Goal: Book appointment/travel/reservation

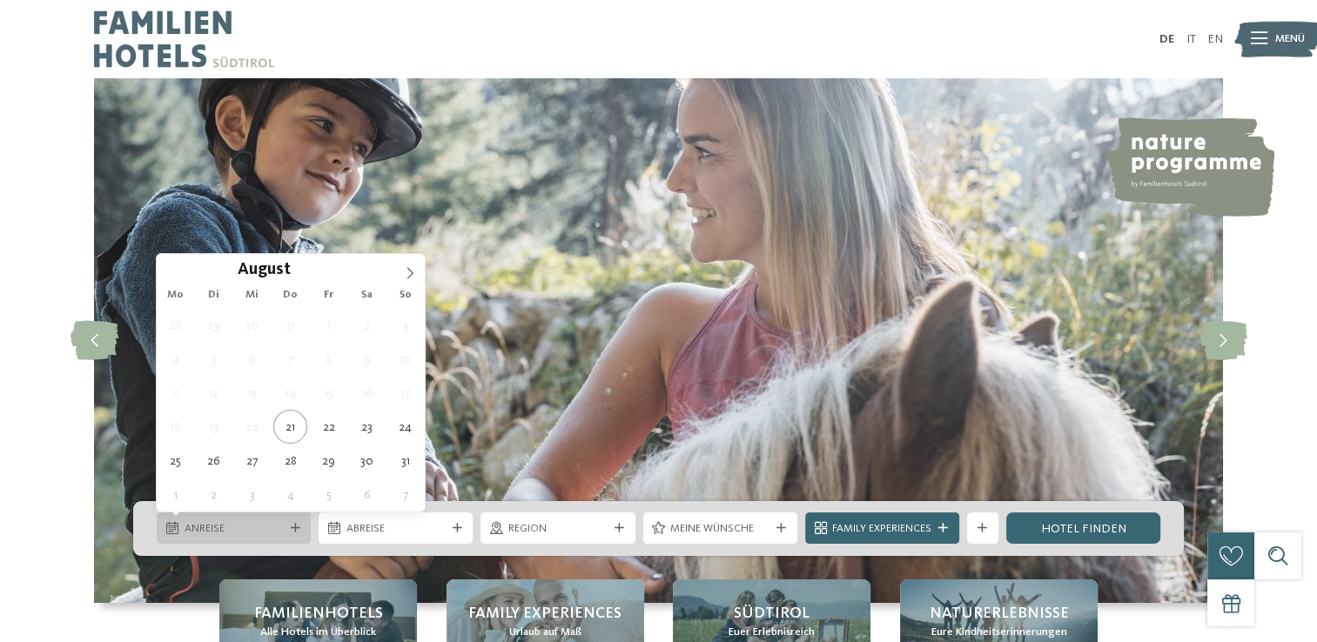
click at [273, 521] on div "Anreise" at bounding box center [233, 529] width 107 height 17
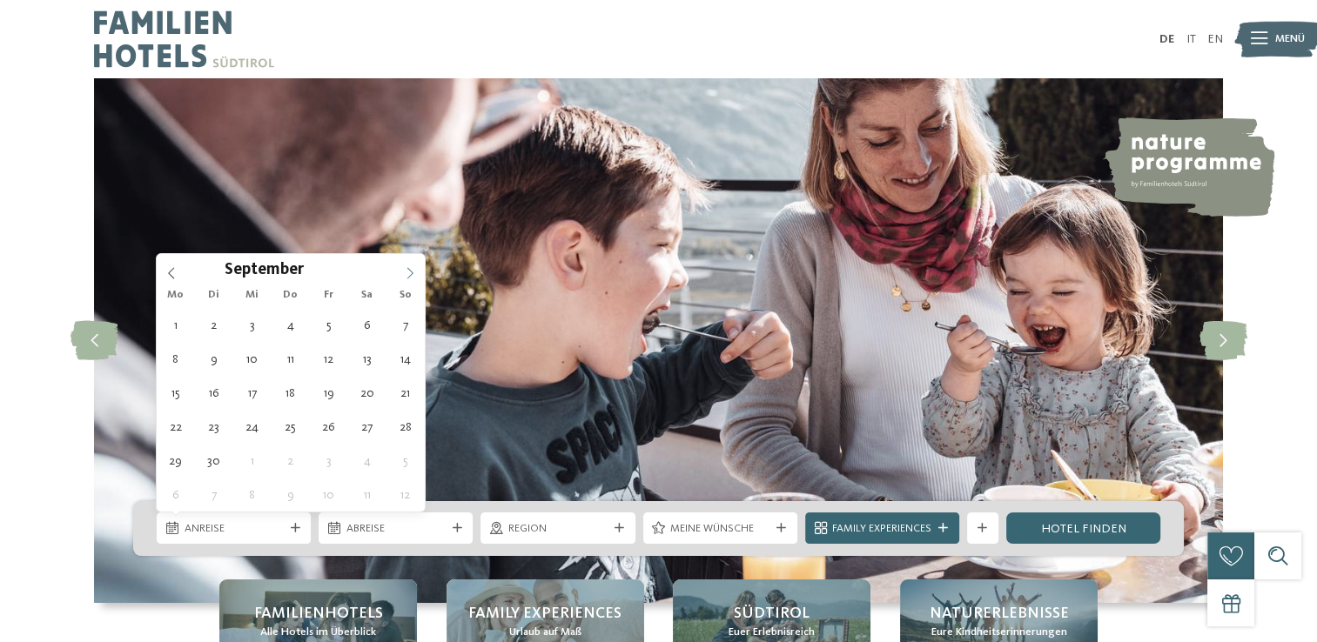
click at [411, 273] on icon at bounding box center [410, 273] width 12 height 12
type div "01.09.2025"
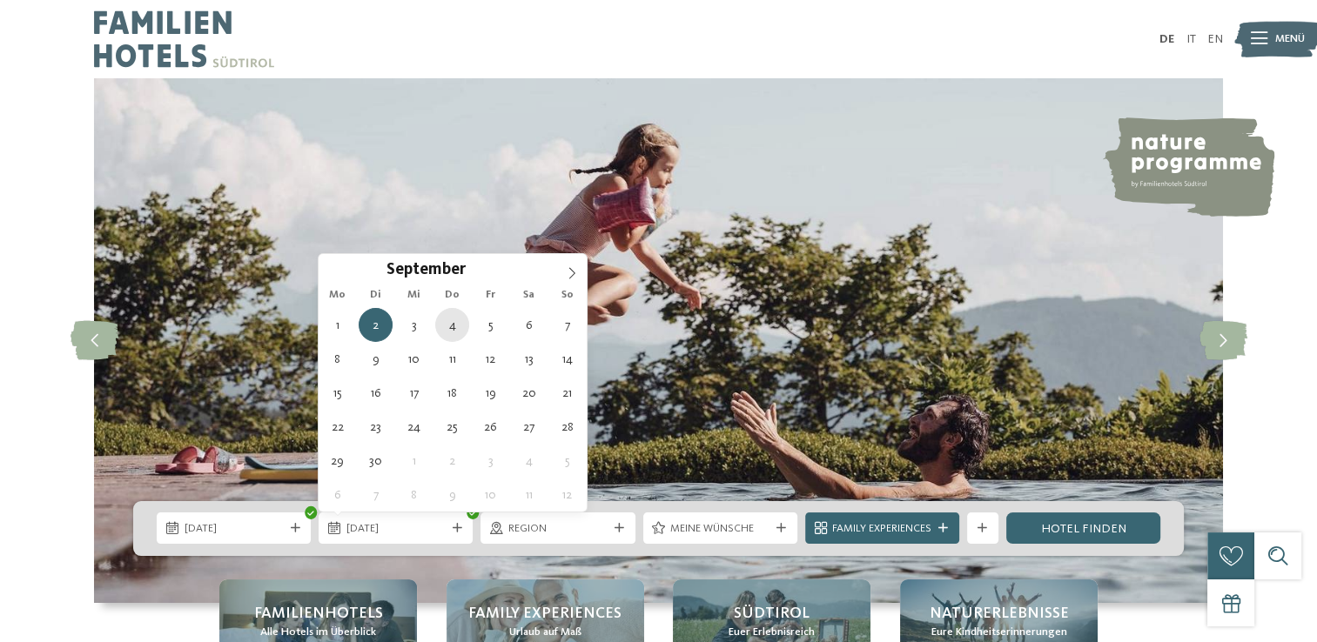
type div "[DATE]"
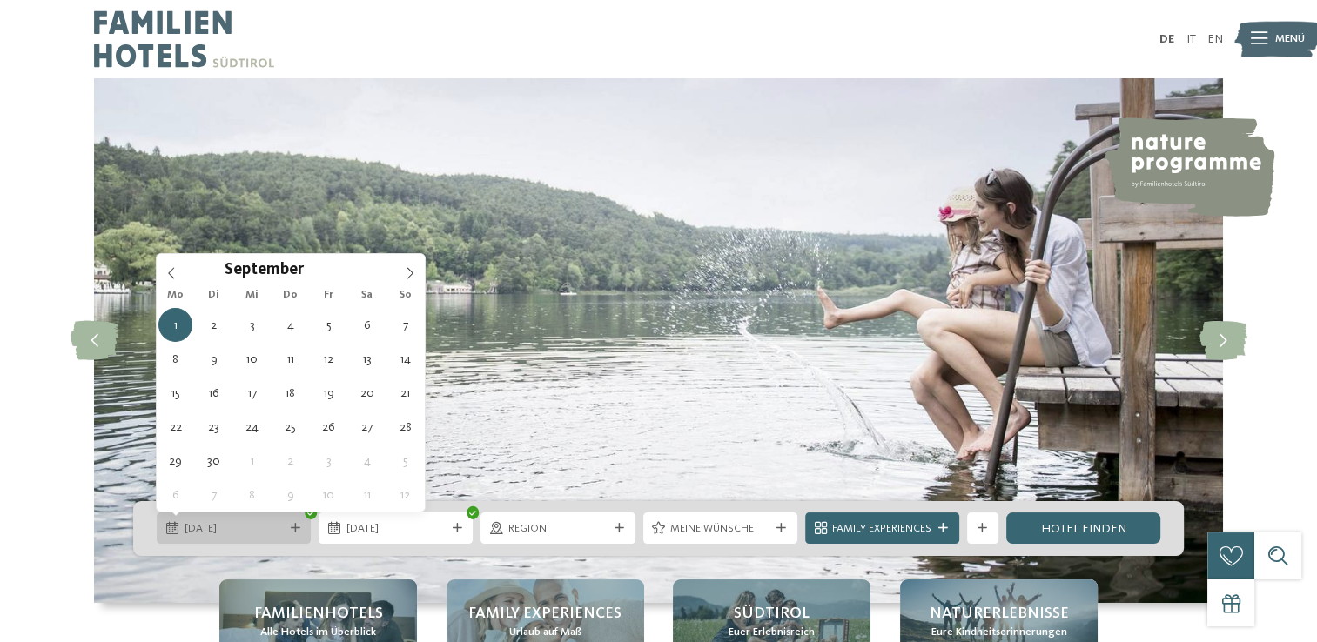
click at [237, 535] on span "01.09.2025" at bounding box center [234, 529] width 99 height 16
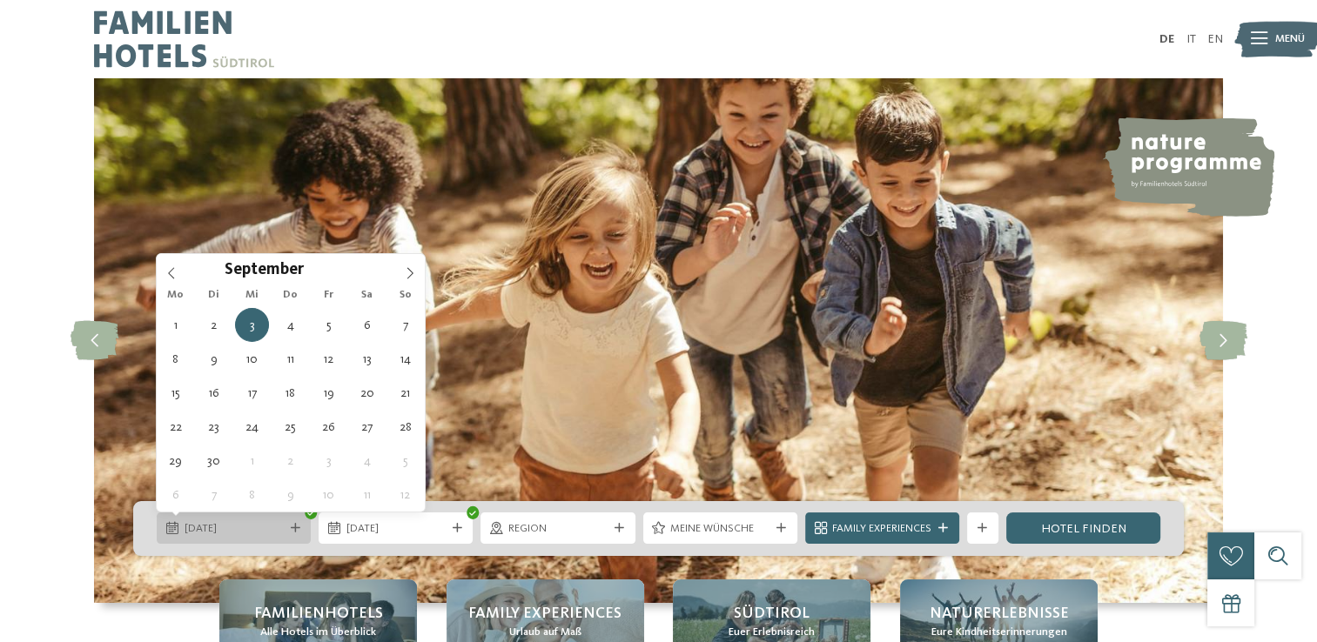
click at [219, 528] on span "03.09.2025" at bounding box center [234, 529] width 99 height 16
type div "[DATE]"
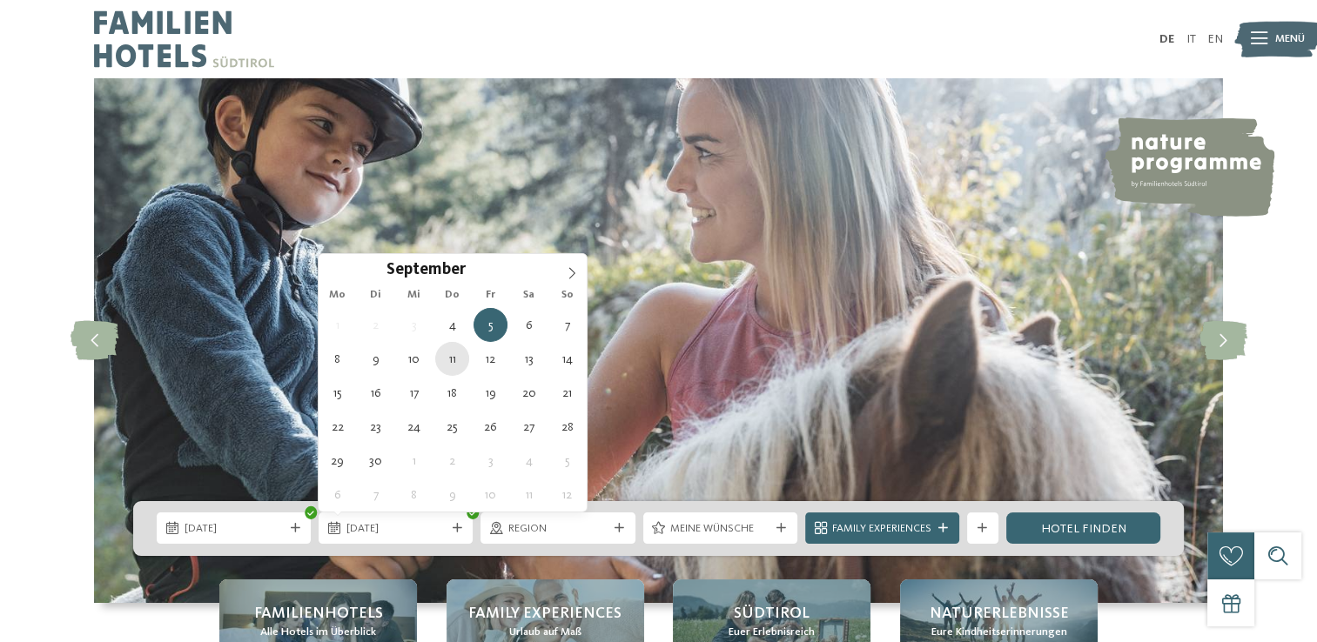
type div "[DATE]"
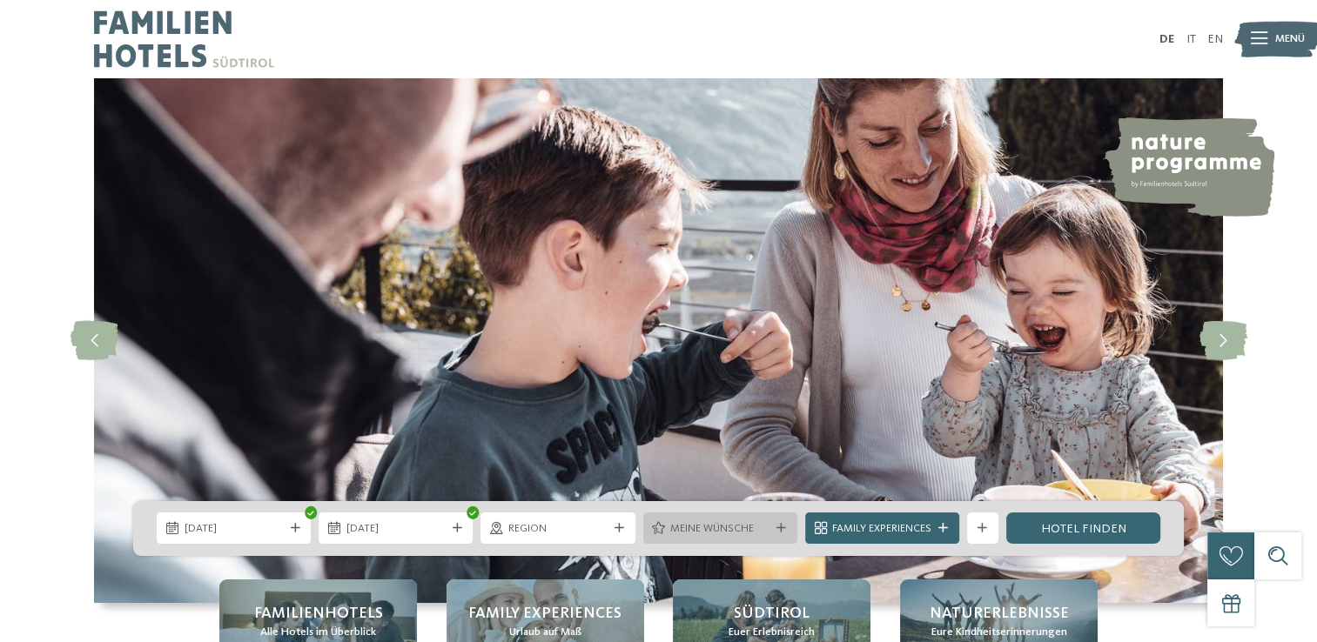
click at [770, 526] on div "Meine Wünsche" at bounding box center [720, 529] width 107 height 17
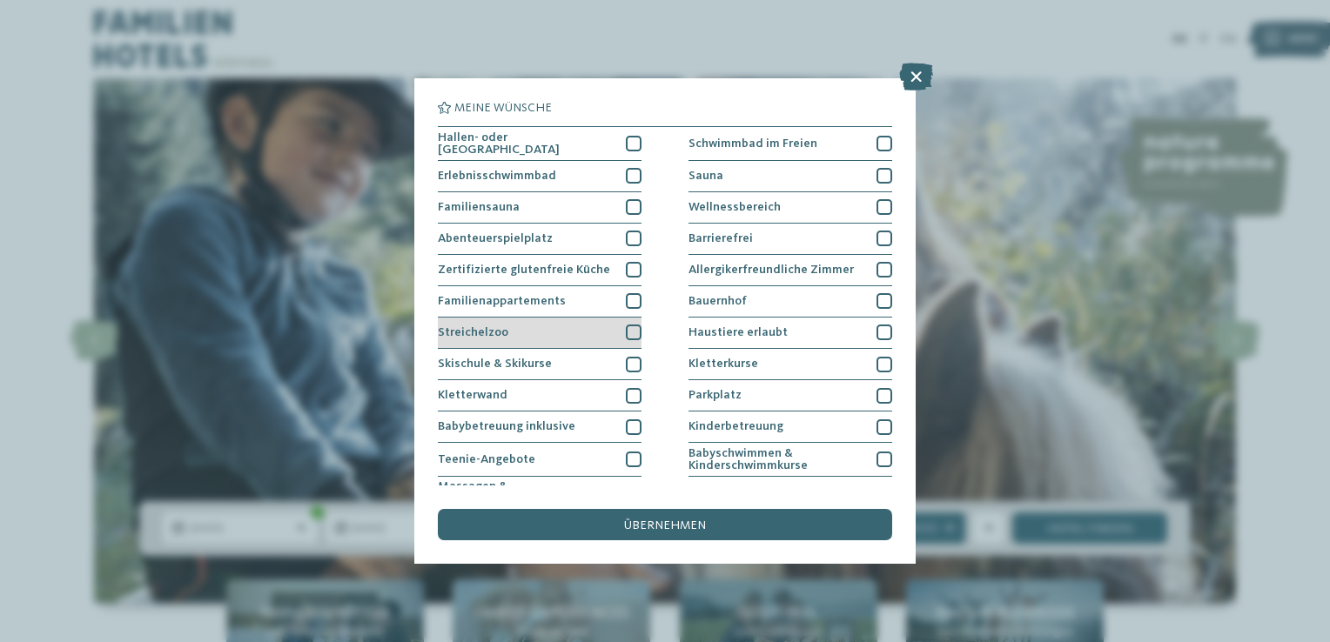
click at [548, 329] on div "Streichelzoo" at bounding box center [540, 333] width 204 height 31
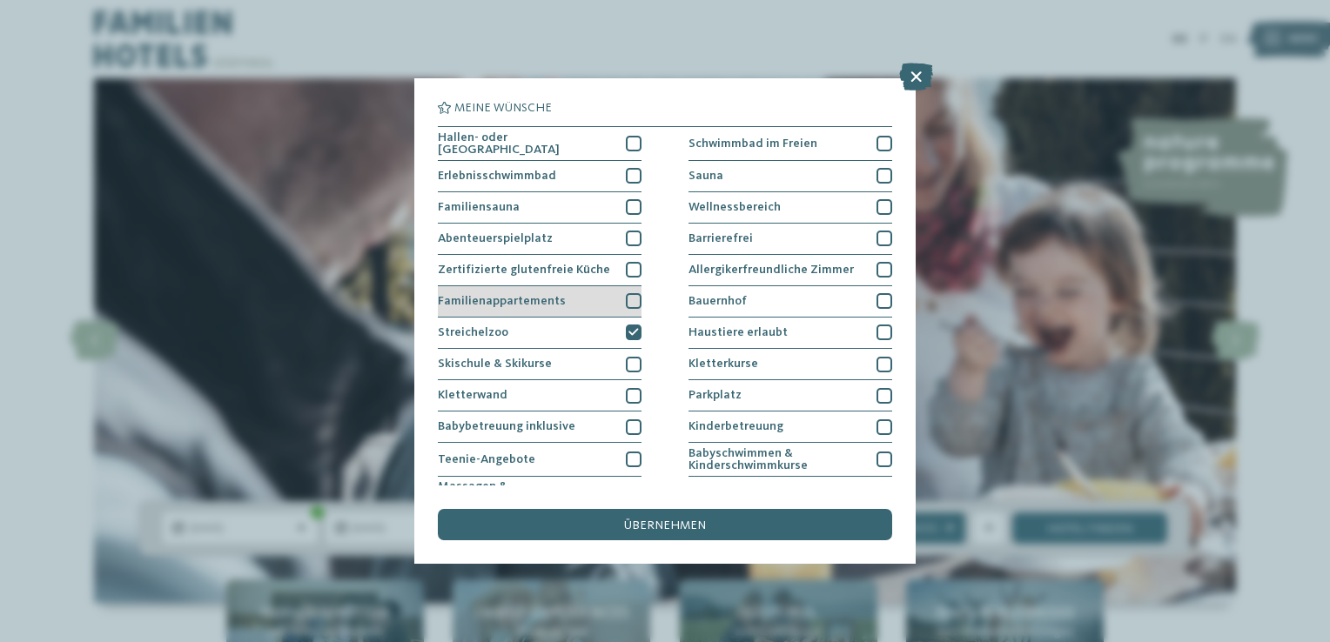
click at [568, 303] on div "Familienappartements" at bounding box center [540, 301] width 204 height 31
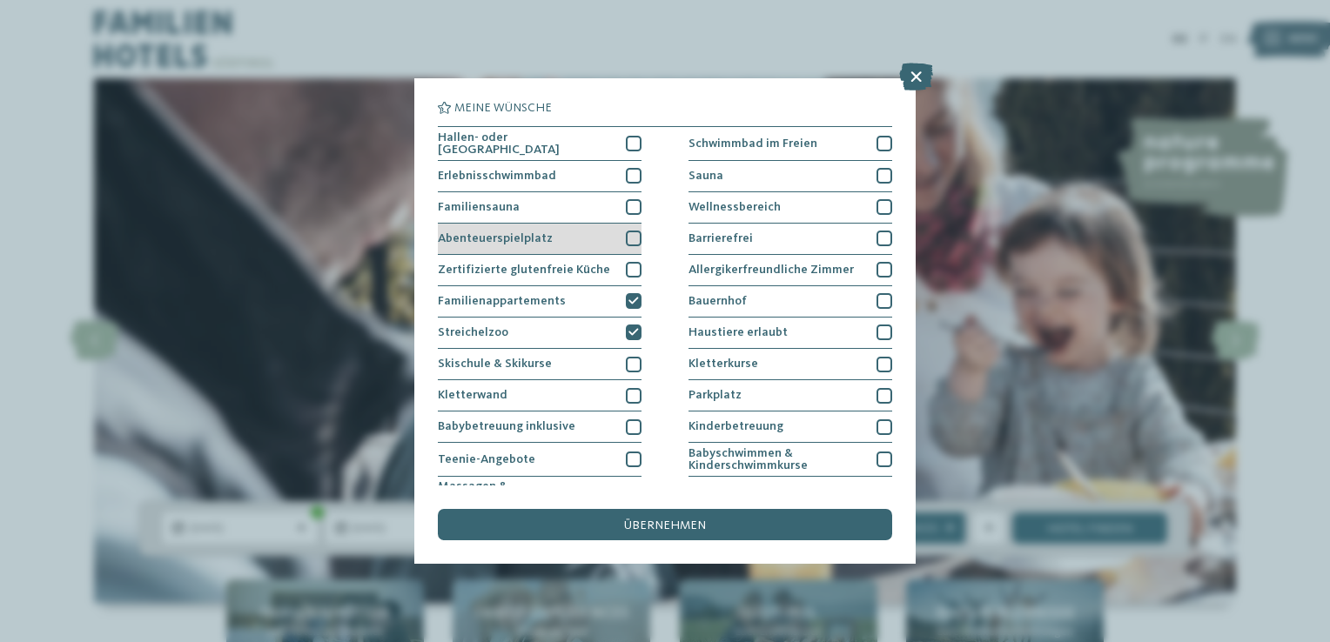
click at [575, 232] on div "Abenteuerspielplatz" at bounding box center [540, 239] width 204 height 31
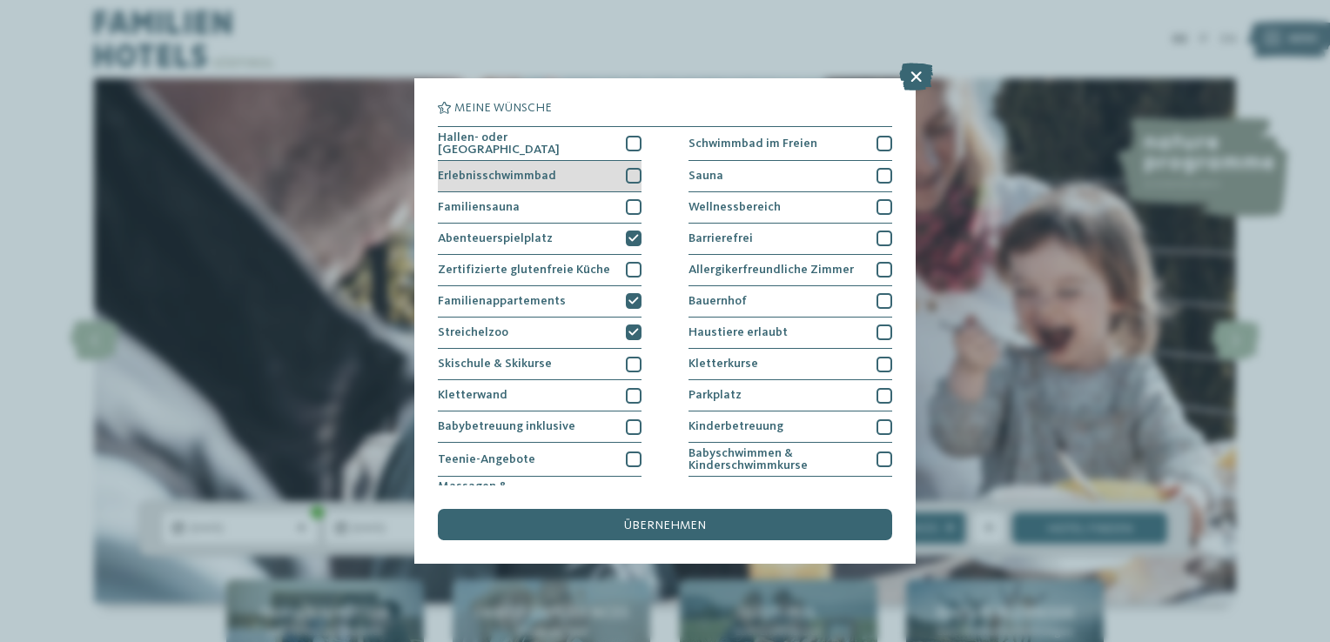
click at [581, 178] on div "Erlebnisschwimmbad" at bounding box center [540, 176] width 204 height 31
click at [595, 145] on div "Hallen- oder Schleusenbad" at bounding box center [540, 144] width 204 height 34
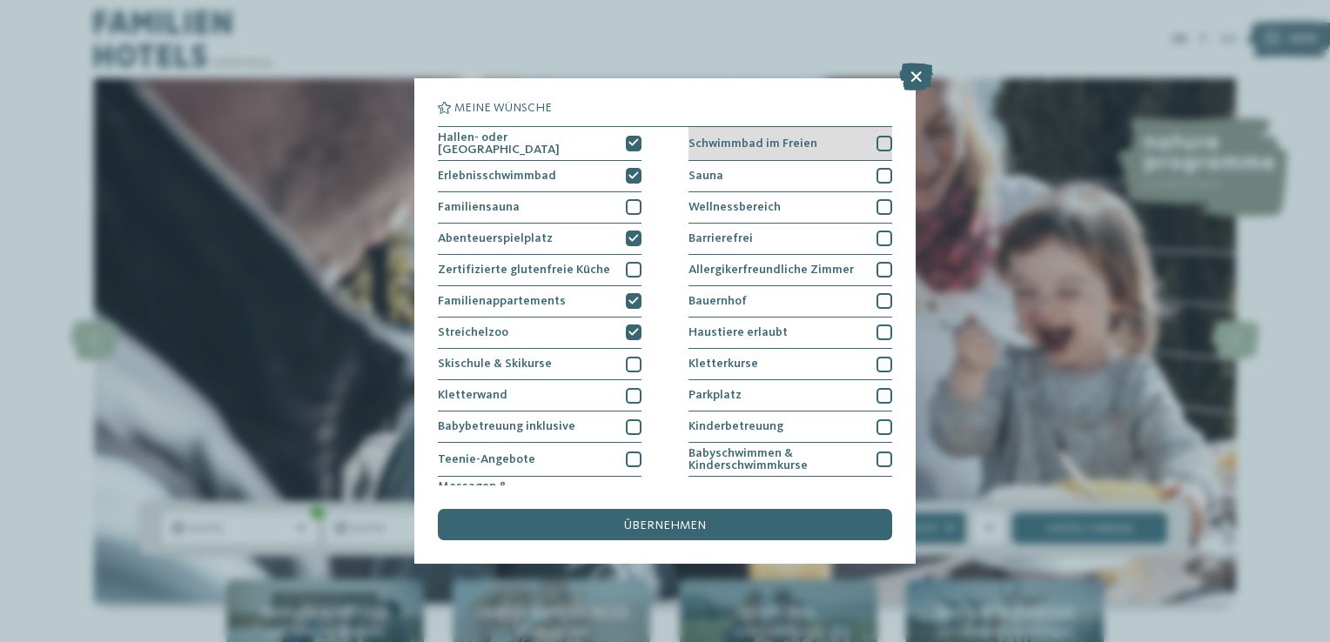
click at [788, 156] on div "Schwimmbad im Freien" at bounding box center [791, 144] width 204 height 34
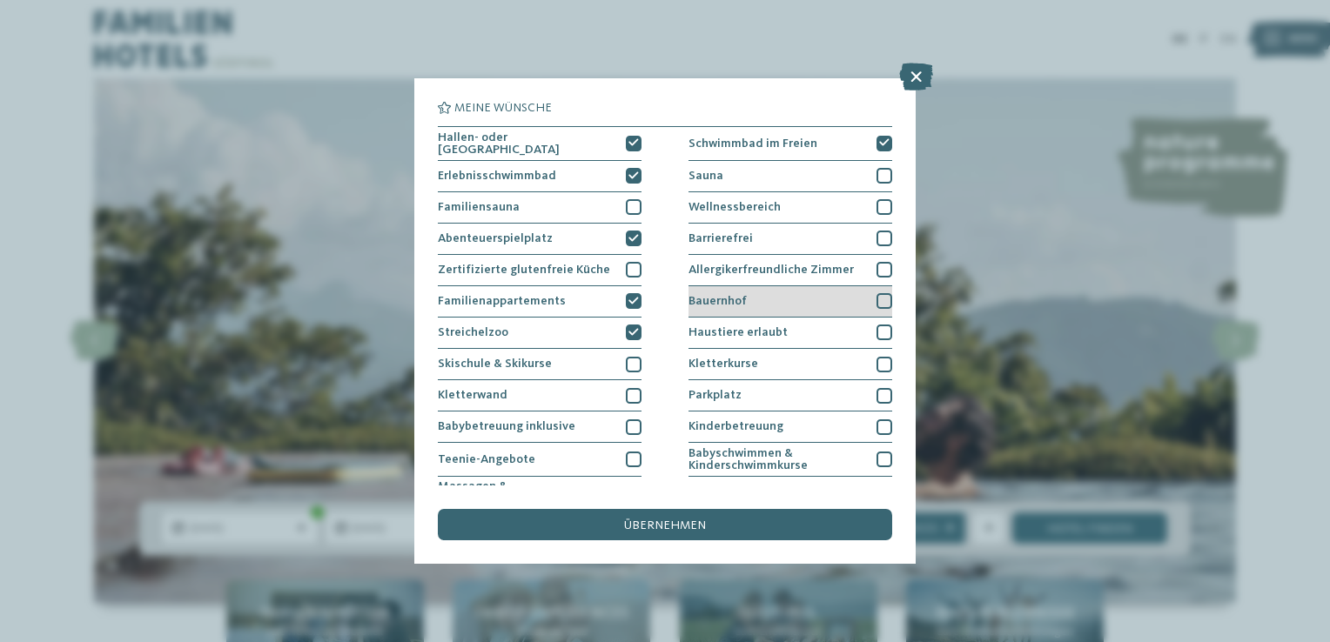
click at [777, 305] on div "Bauernhof" at bounding box center [791, 301] width 204 height 31
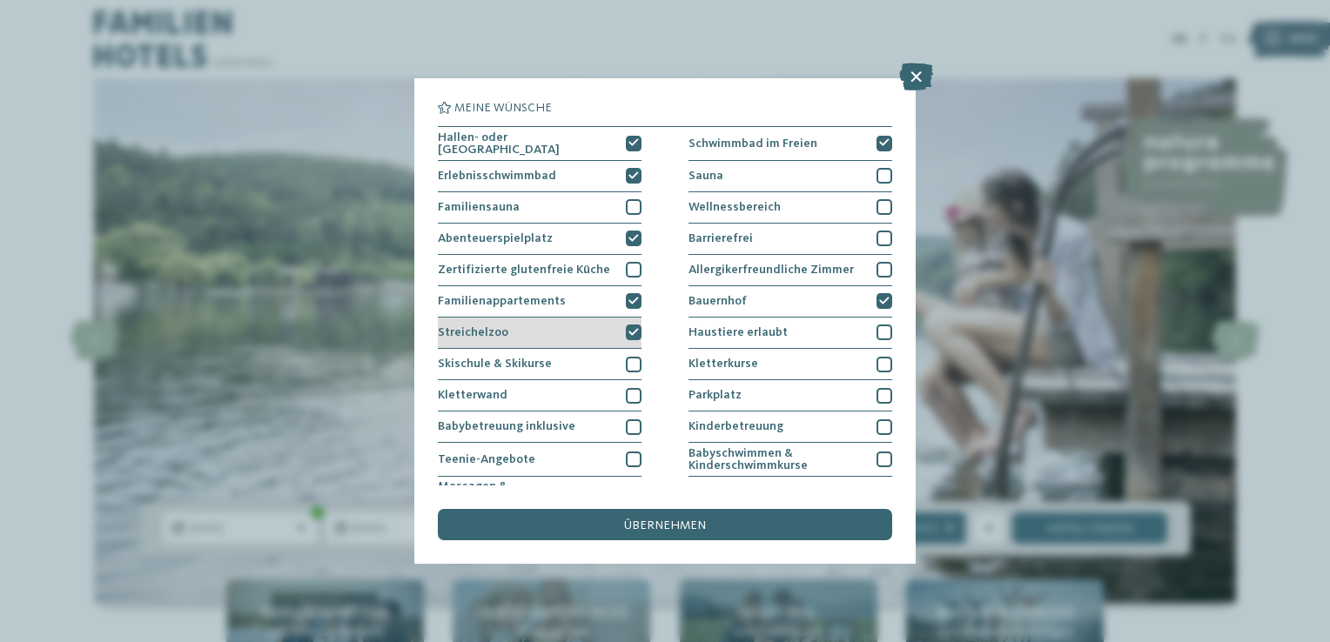
click at [593, 319] on div "Streichelzoo" at bounding box center [540, 333] width 204 height 31
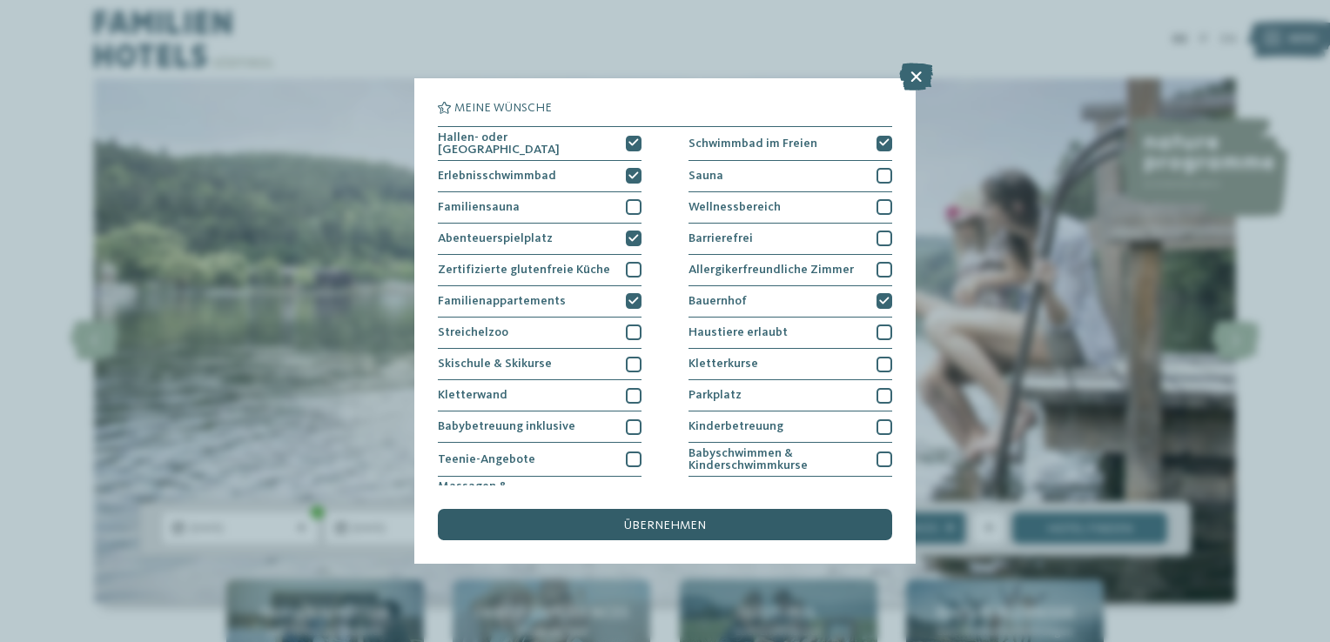
click at [824, 521] on div "übernehmen" at bounding box center [665, 524] width 454 height 31
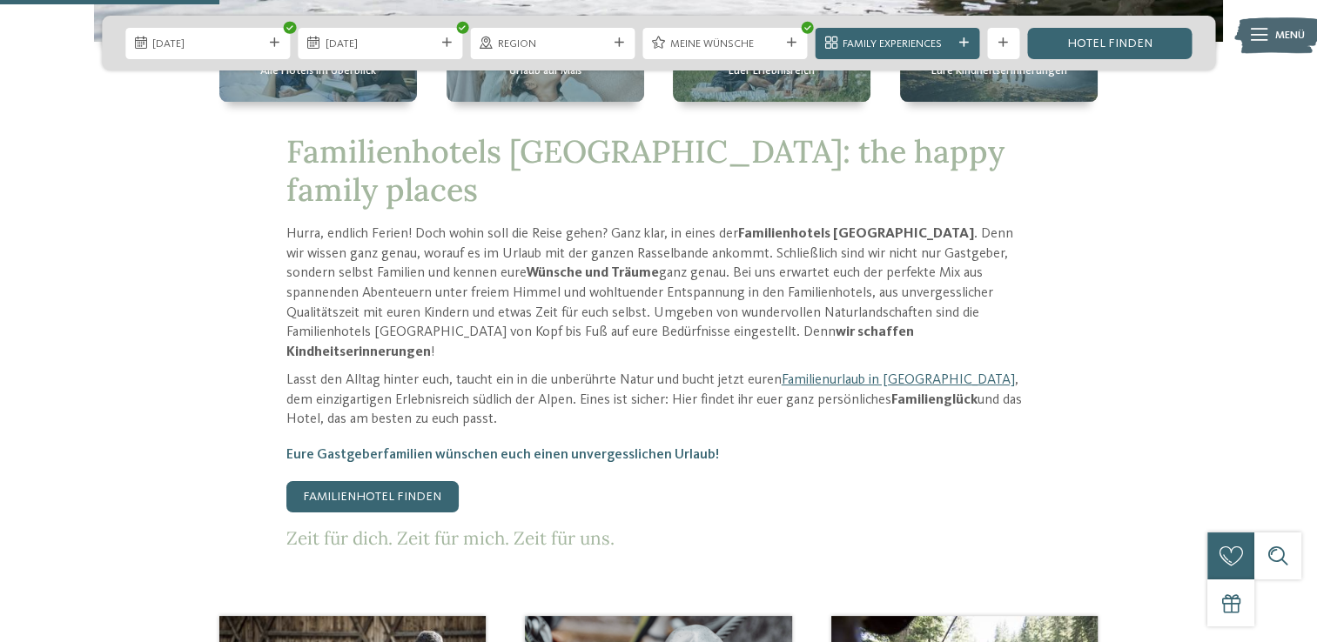
scroll to position [1124, 0]
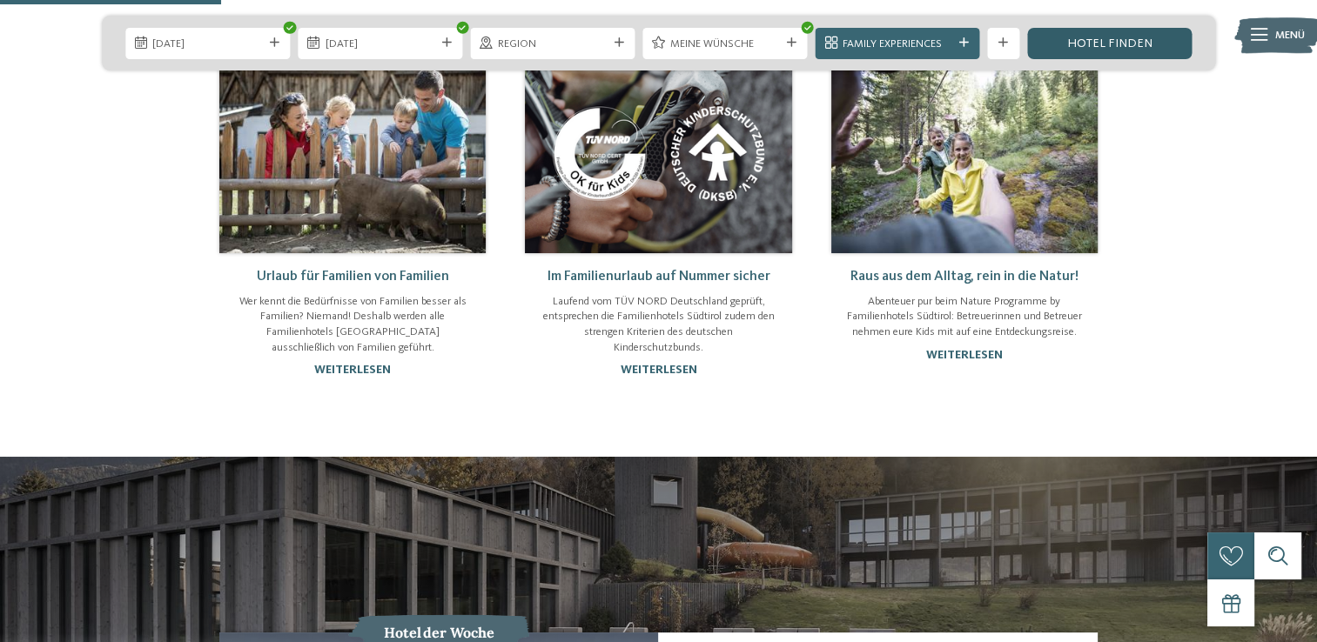
click at [1100, 40] on link "Hotel finden" at bounding box center [1109, 43] width 165 height 31
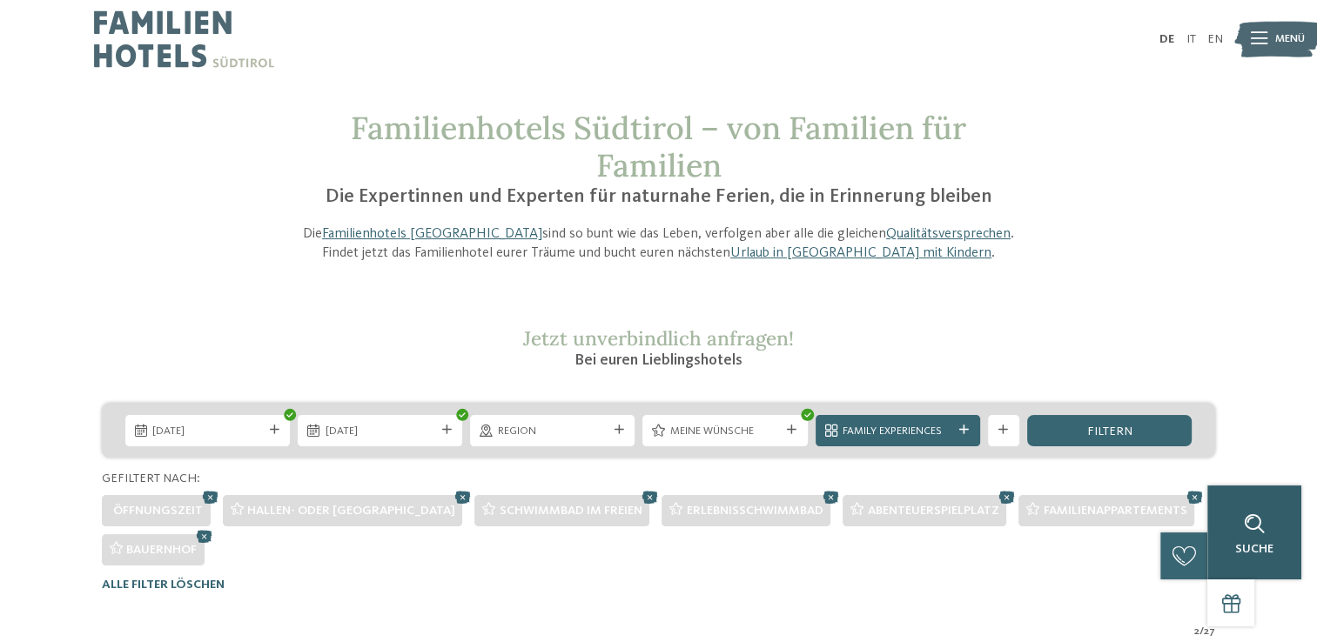
click at [1261, 543] on span "Suche" at bounding box center [1254, 549] width 38 height 12
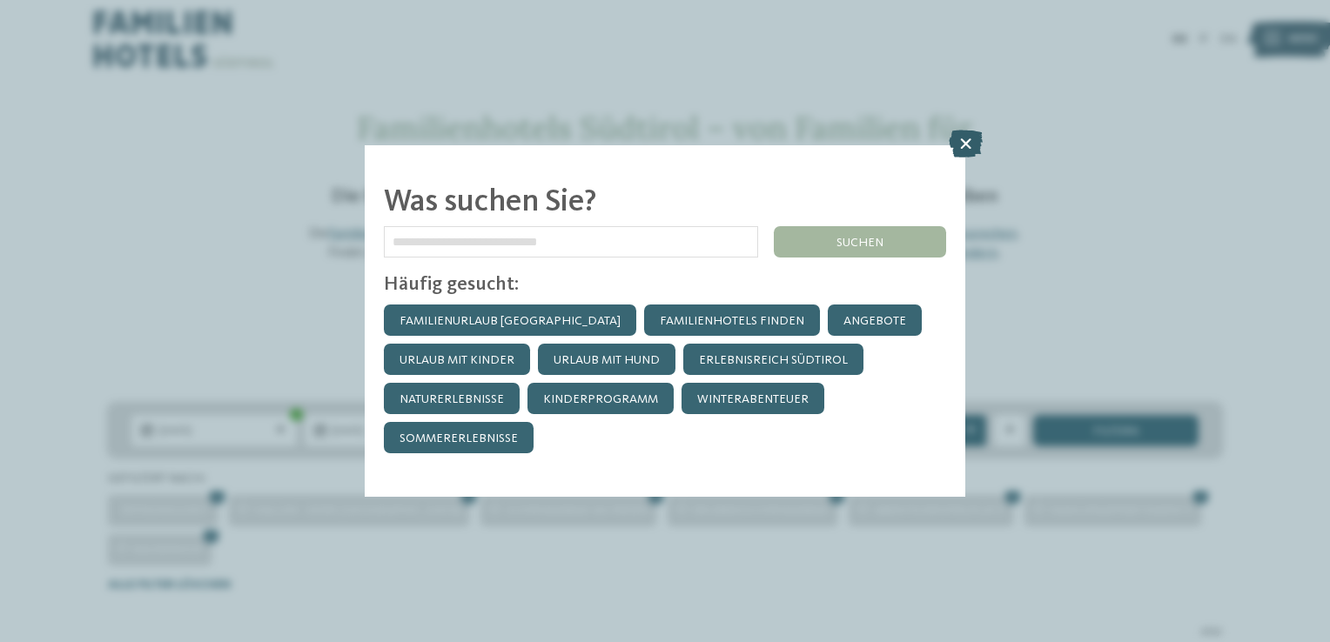
click at [960, 143] on icon at bounding box center [966, 144] width 34 height 28
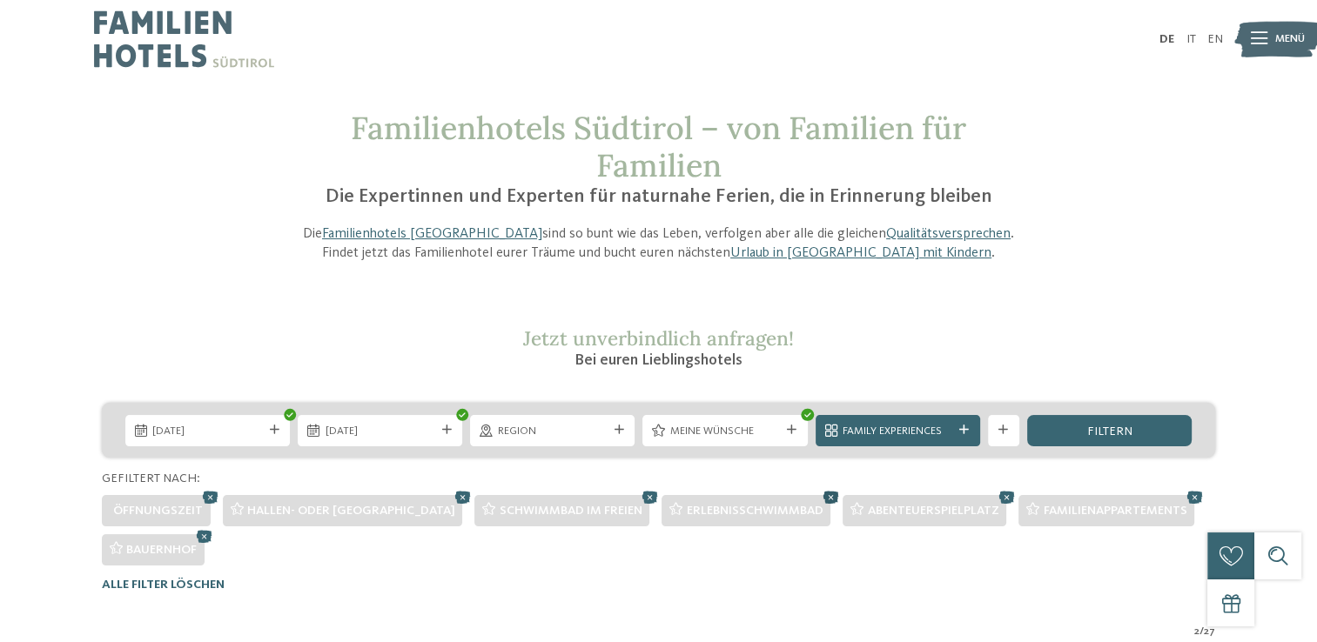
click at [819, 497] on icon at bounding box center [831, 497] width 24 height 21
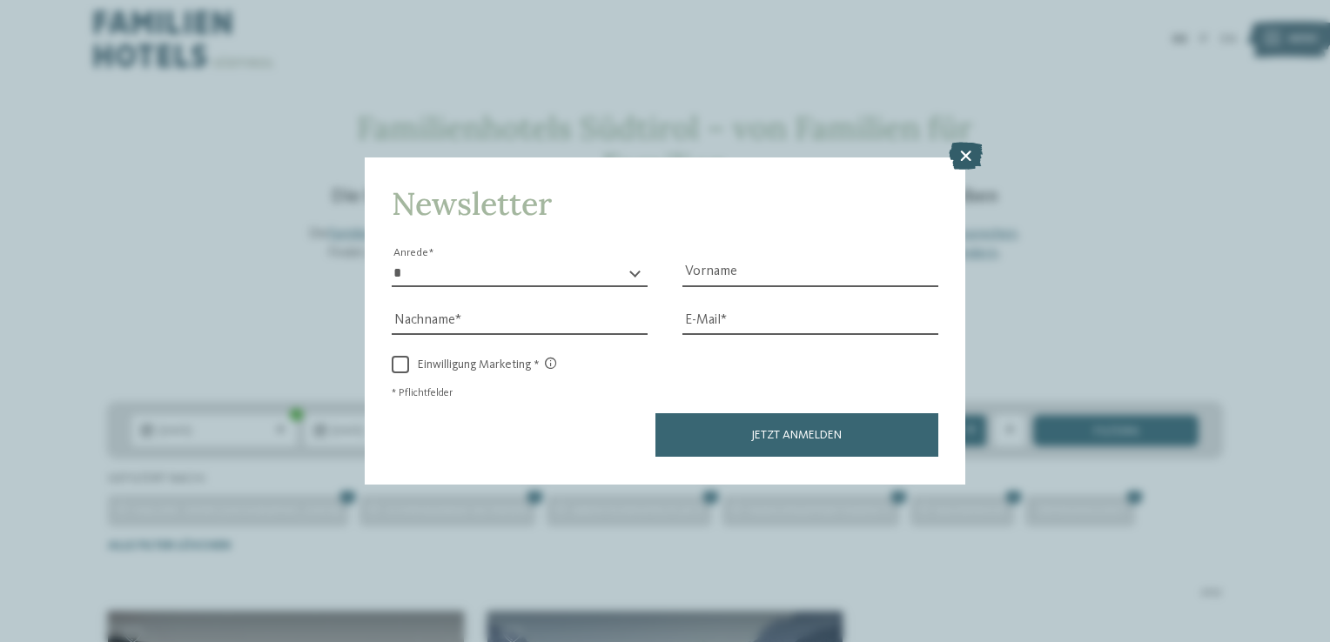
click at [975, 162] on icon at bounding box center [966, 157] width 34 height 28
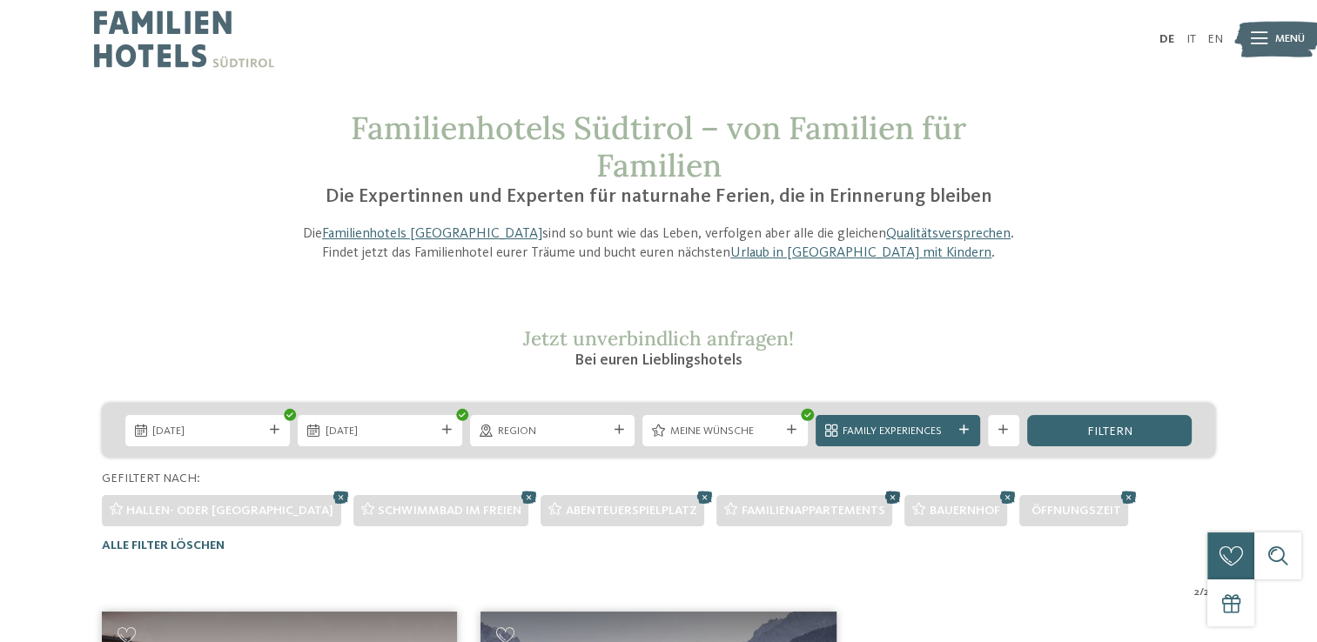
click at [881, 500] on icon at bounding box center [893, 497] width 24 height 21
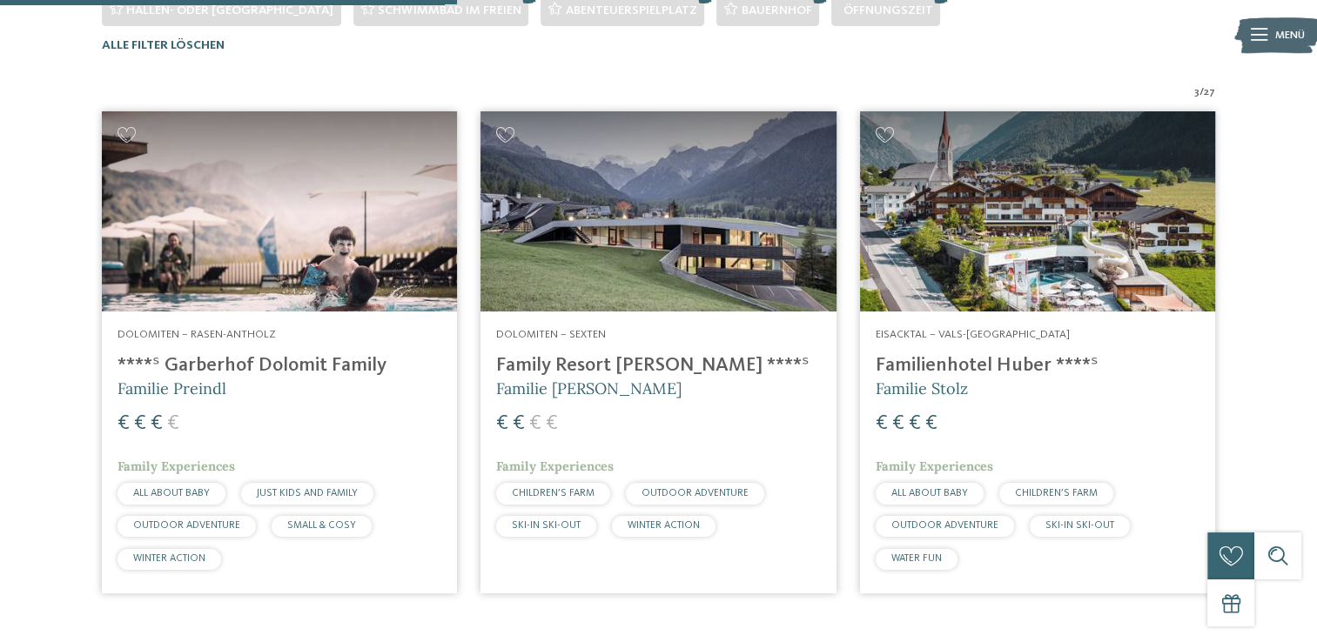
scroll to position [504, 0]
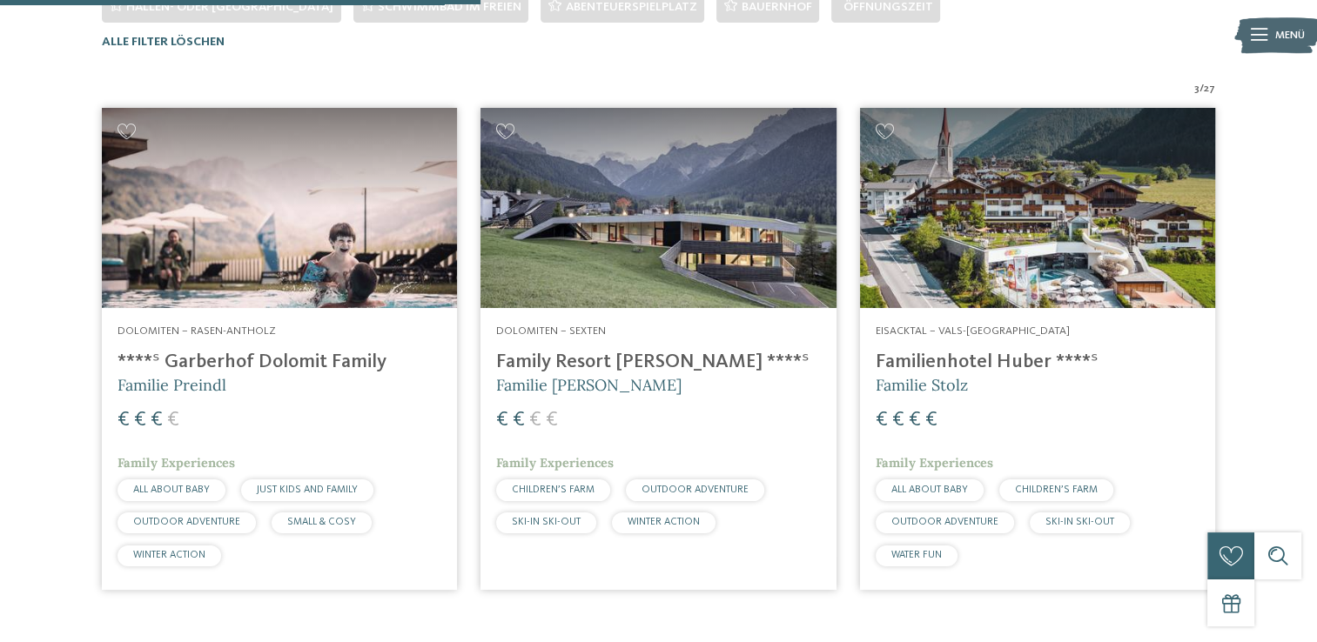
click at [649, 266] on img at bounding box center [658, 208] width 355 height 200
click at [1076, 249] on img at bounding box center [1037, 208] width 355 height 200
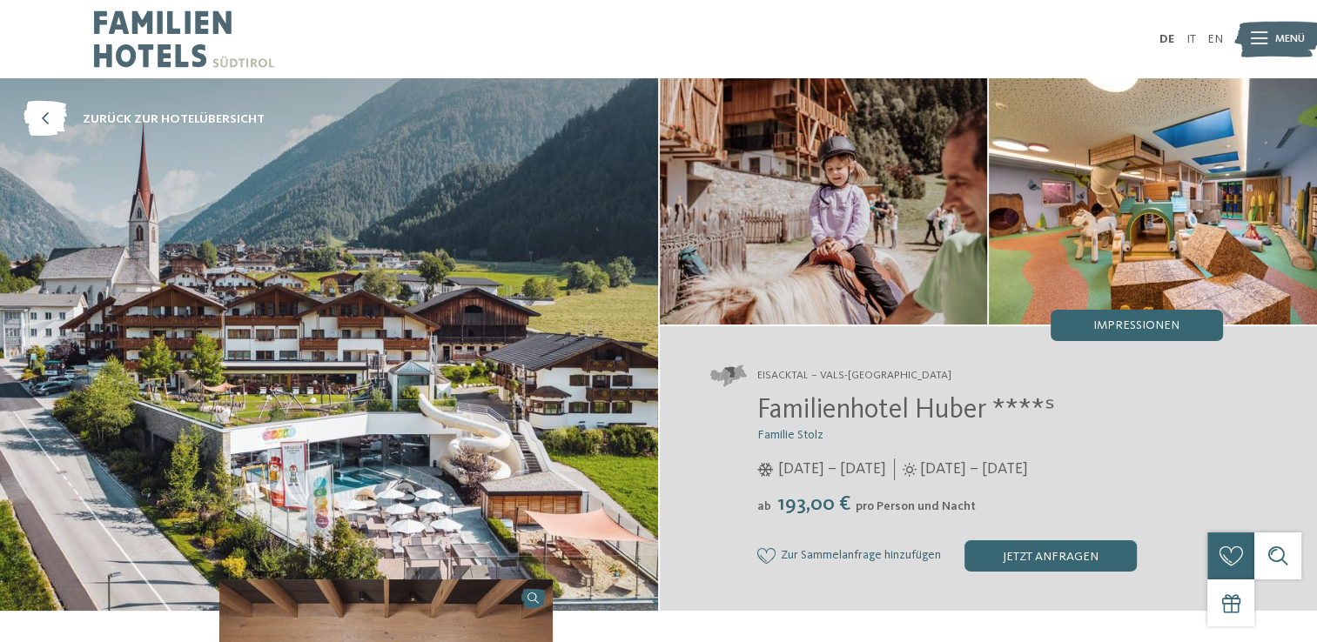
click at [796, 380] on span "Eisacktal – Vals-[GEOGRAPHIC_DATA]" at bounding box center [854, 376] width 194 height 16
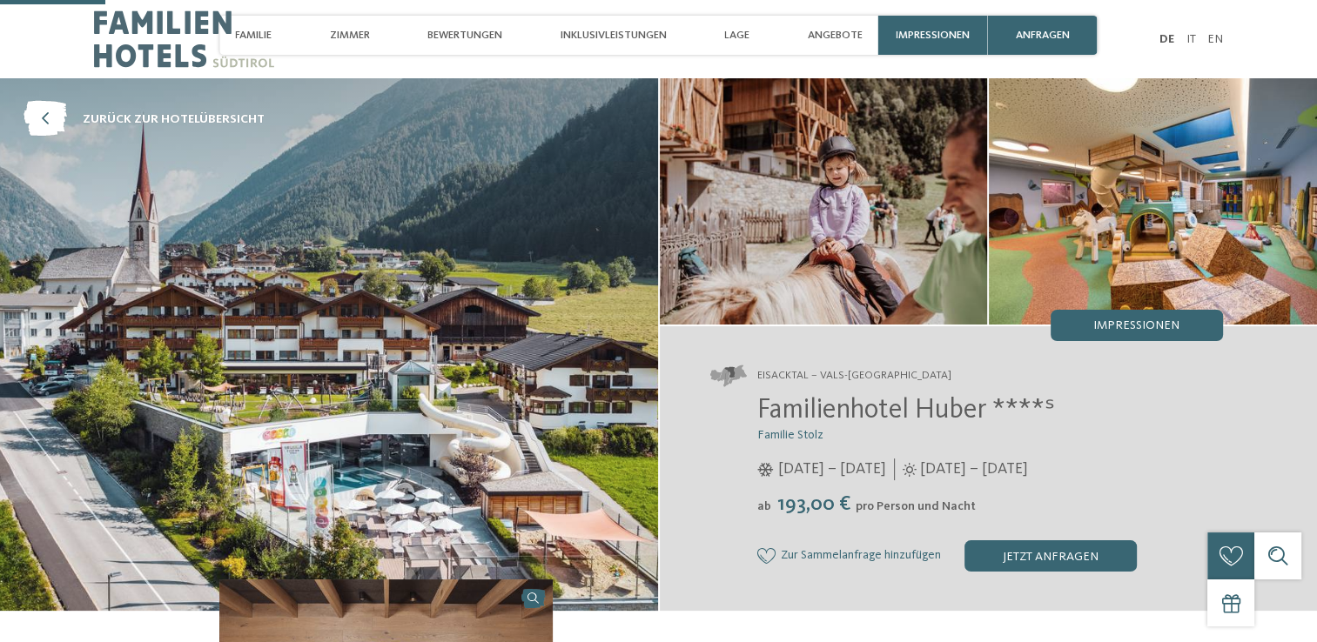
scroll to position [561, 0]
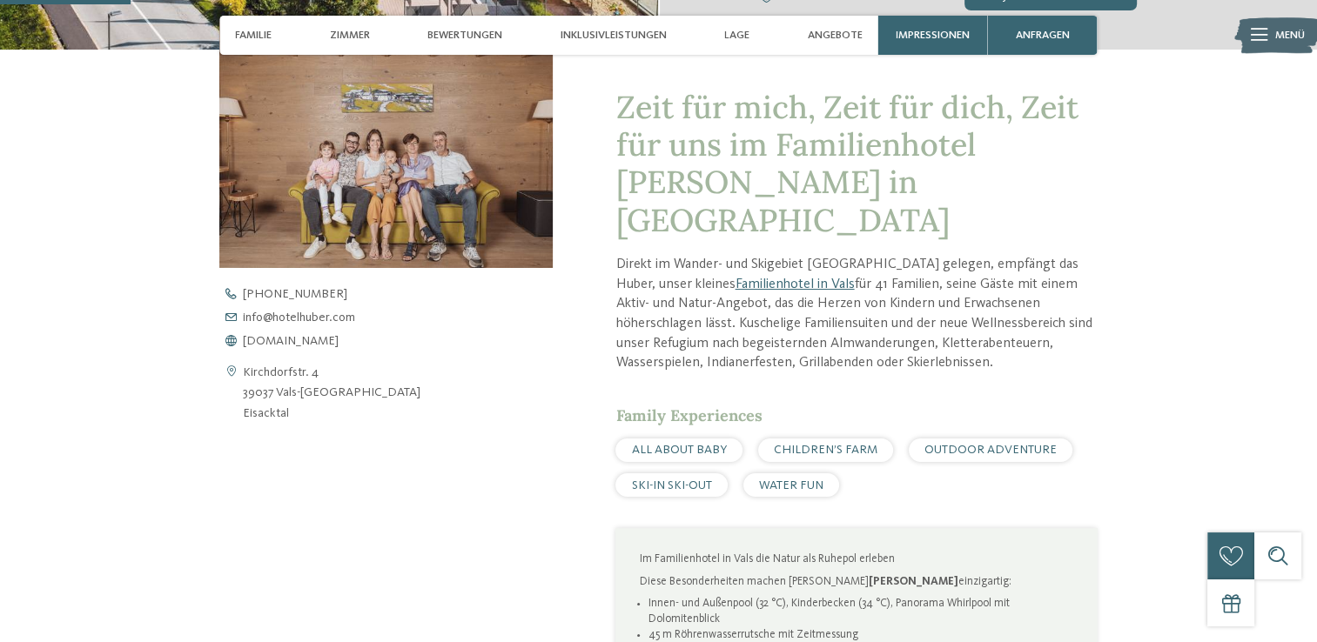
click at [306, 397] on address "Kirchdorfstr. 4 39037 Vals-Mühlbach Eisacktal" at bounding box center [332, 393] width 178 height 60
copy address "39037 Vals-[GEOGRAPHIC_DATA]"
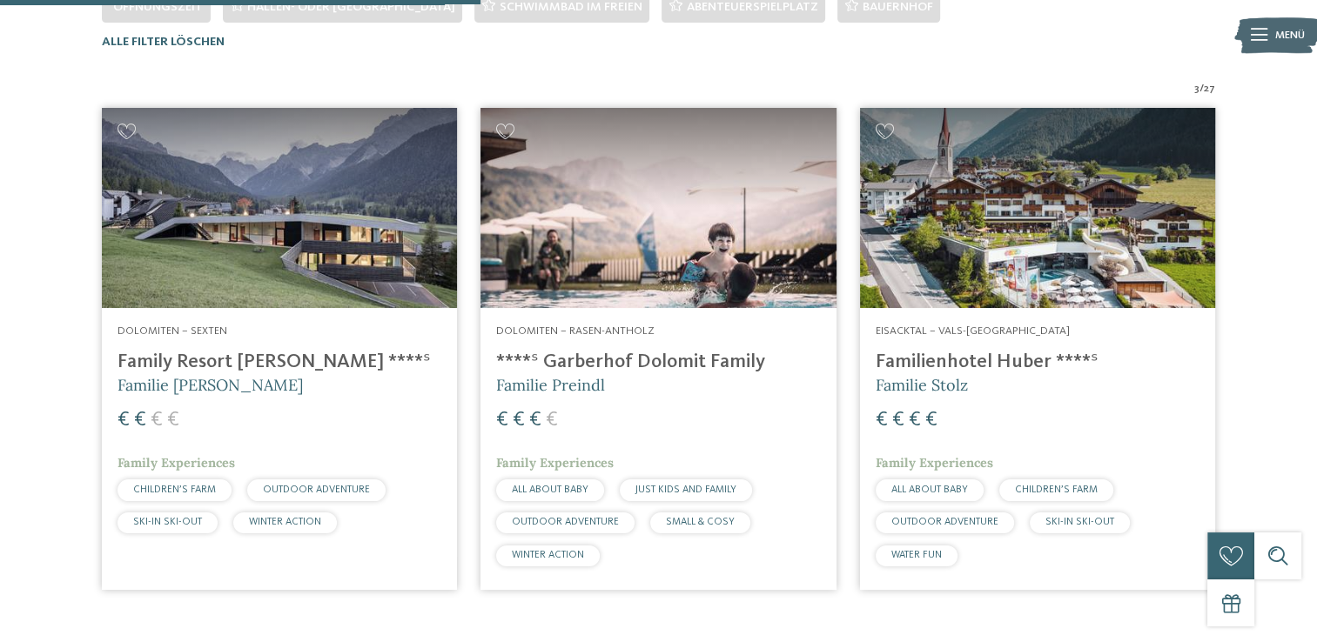
click at [1293, 467] on div "3 / 27 Dolomiten – Sexten Family Resort [PERSON_NAME] ****ˢ Familie [PERSON_NAM…" at bounding box center [658, 341] width 1301 height 521
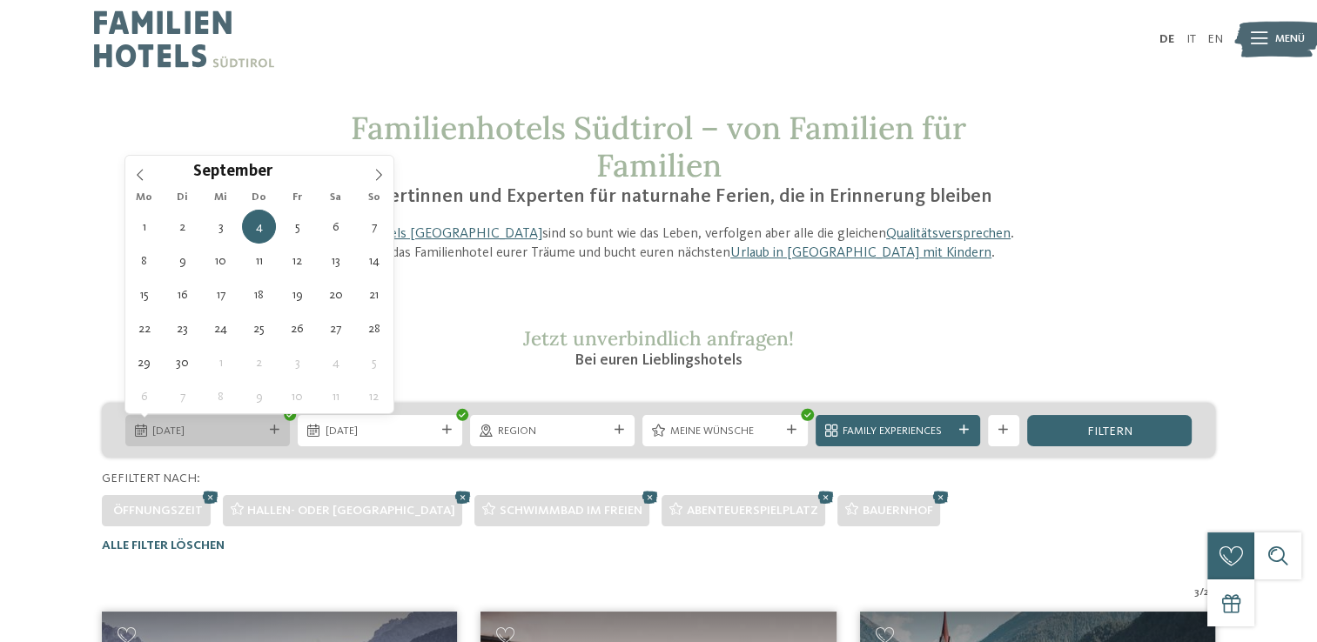
click at [283, 434] on div "04.09.2025" at bounding box center [207, 430] width 165 height 31
type div "06.09.2025"
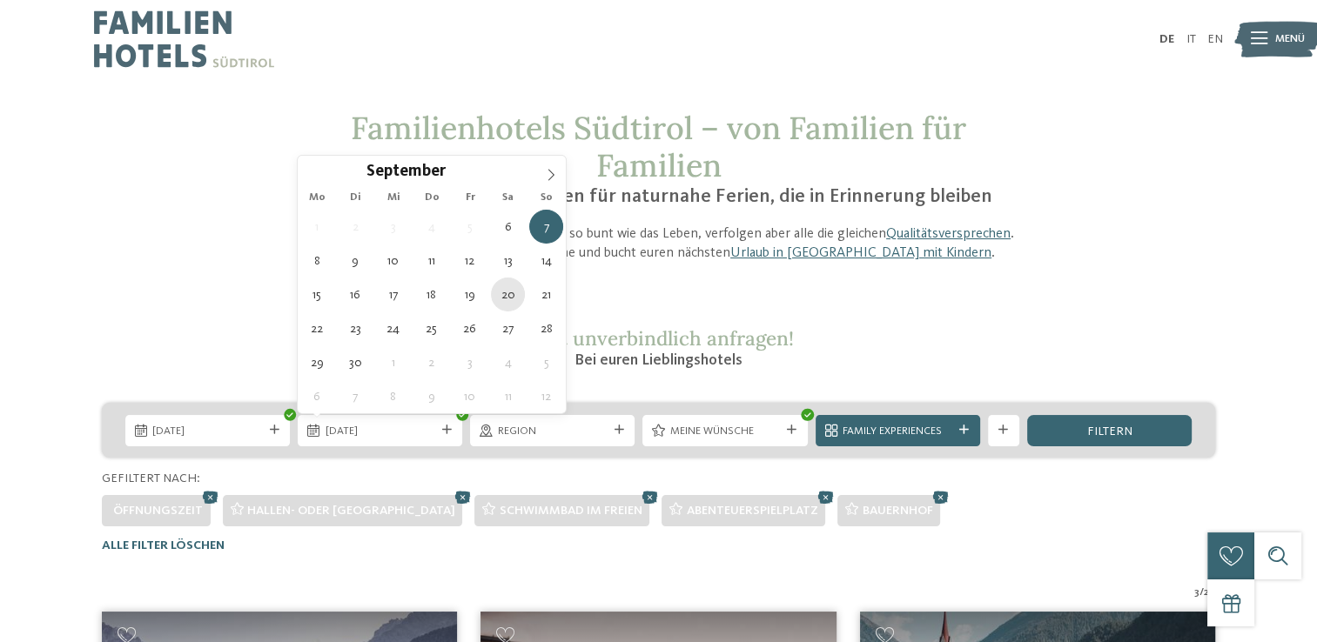
type div "20.09.2025"
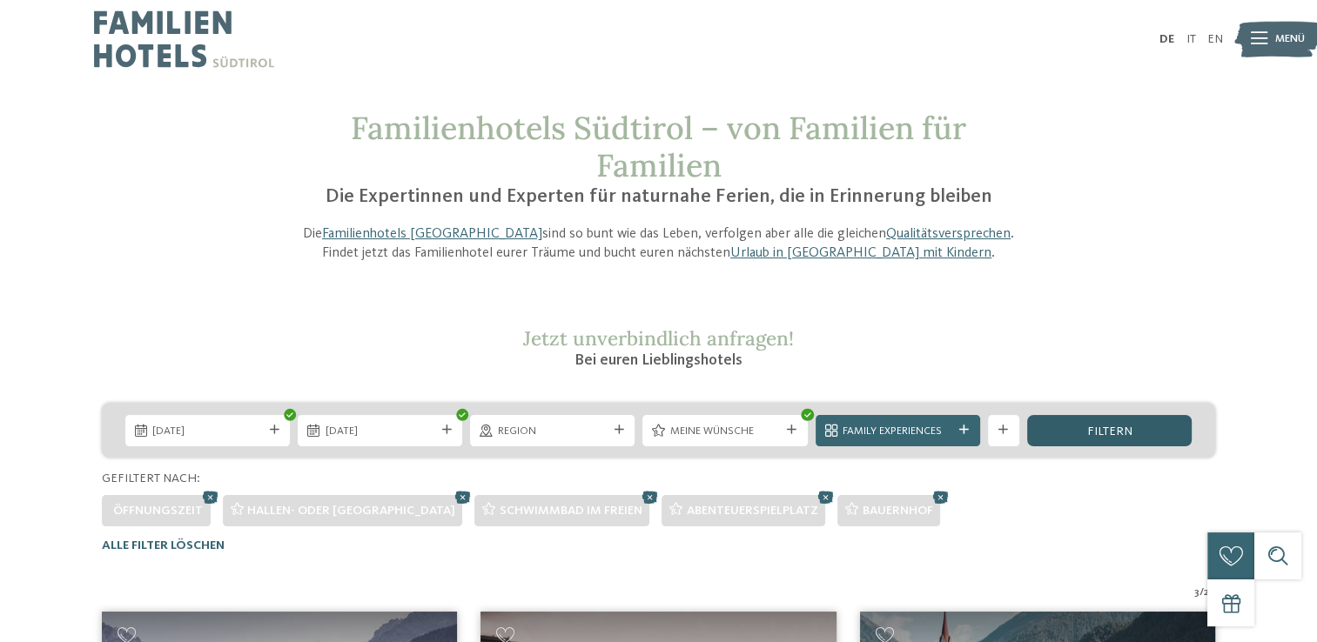
click at [1110, 431] on span "filtern" at bounding box center [1108, 432] width 45 height 12
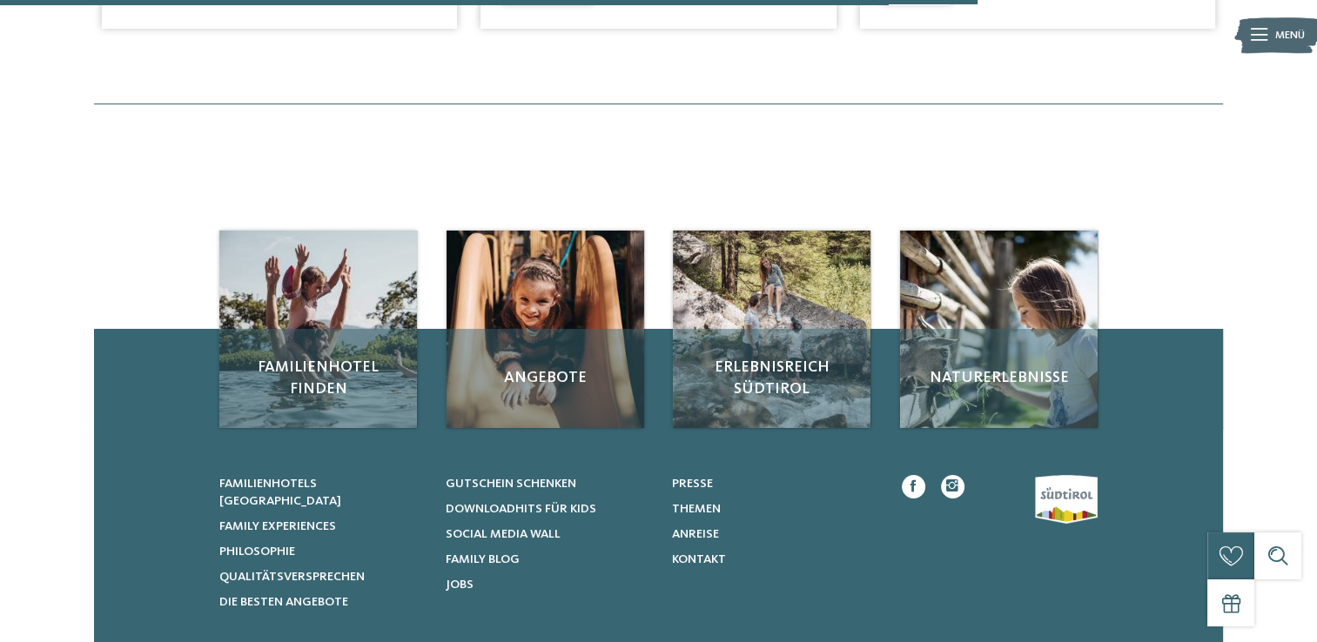
scroll to position [504, 0]
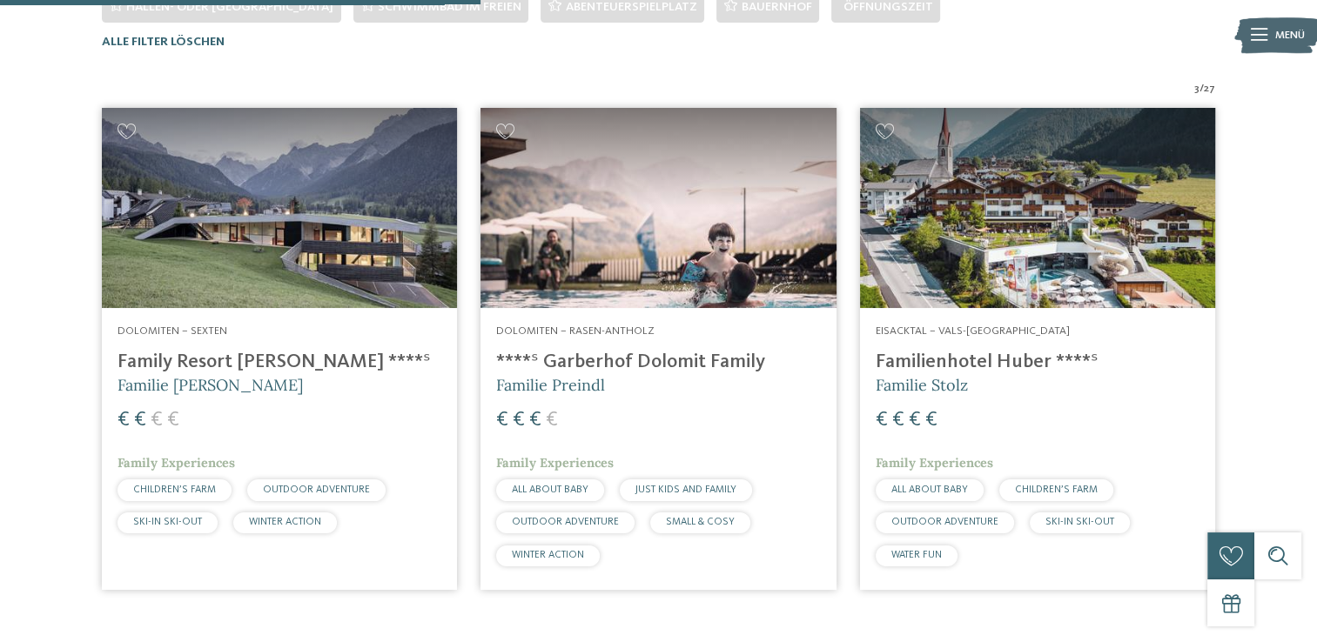
click at [985, 355] on h4 "Familienhotel Huber ****ˢ" at bounding box center [1038, 363] width 324 height 24
